Goal: Information Seeking & Learning: Check status

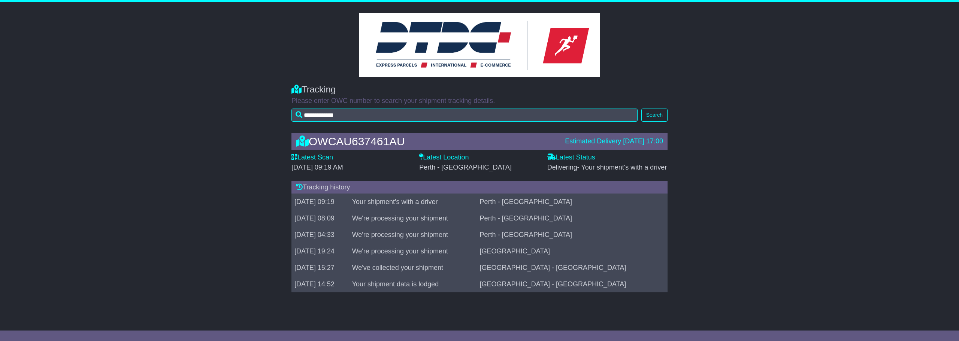
click at [130, 184] on div "OWCAU637461AU Estimated Delivery [DATE] 17:00 Latest Scan [DATE] 09:19 AM Lates…" at bounding box center [479, 214] width 959 height 179
drag, startPoint x: 188, startPoint y: 172, endPoint x: 186, endPoint y: 166, distance: 6.1
click at [188, 170] on div "OWCAU637461AU Estimated Delivery 25 Aug 2025 17:00 Latest Scan 25 August 2025 -…" at bounding box center [479, 214] width 959 height 179
click at [238, 173] on div "OWCAU637461AU Estimated Delivery 25 Aug 2025 17:00 Latest Scan 25 August 2025 -…" at bounding box center [479, 214] width 959 height 179
